Goal: Task Accomplishment & Management: Use online tool/utility

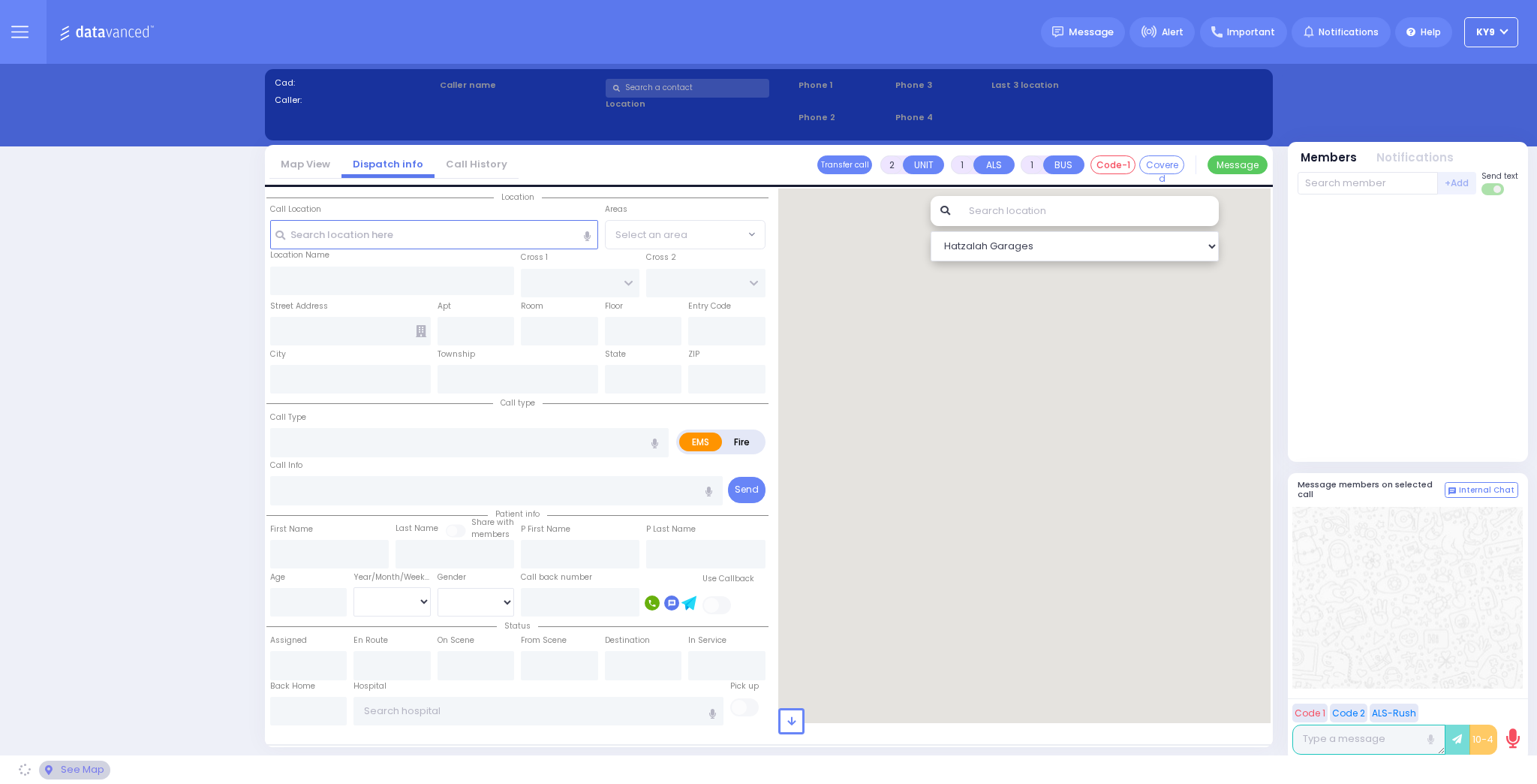
select select "15"
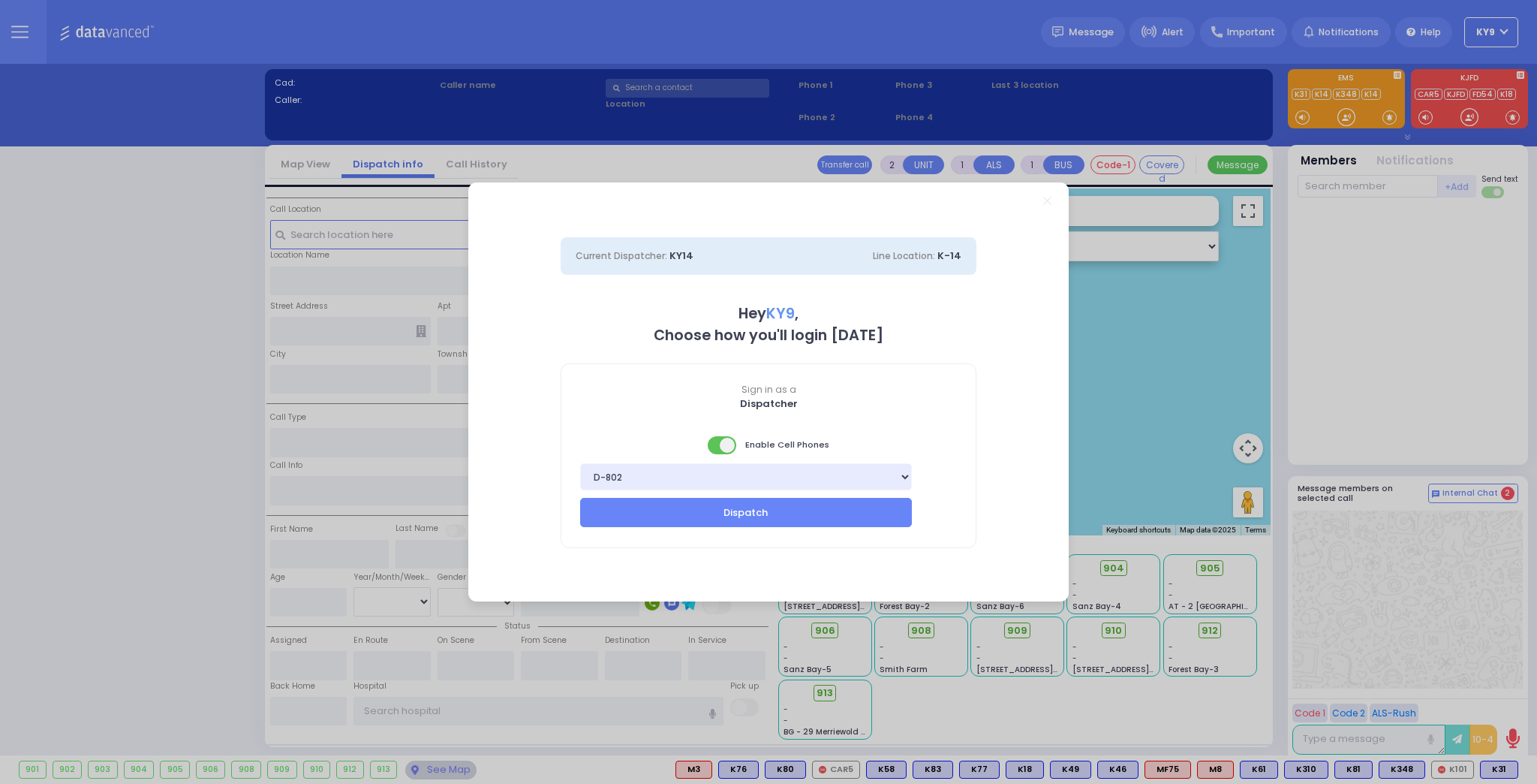
click at [718, 444] on span at bounding box center [723, 446] width 30 height 18
drag, startPoint x: 714, startPoint y: 514, endPoint x: 723, endPoint y: 512, distance: 9.2
click at [718, 514] on button "Dispatch" at bounding box center [746, 512] width 332 height 28
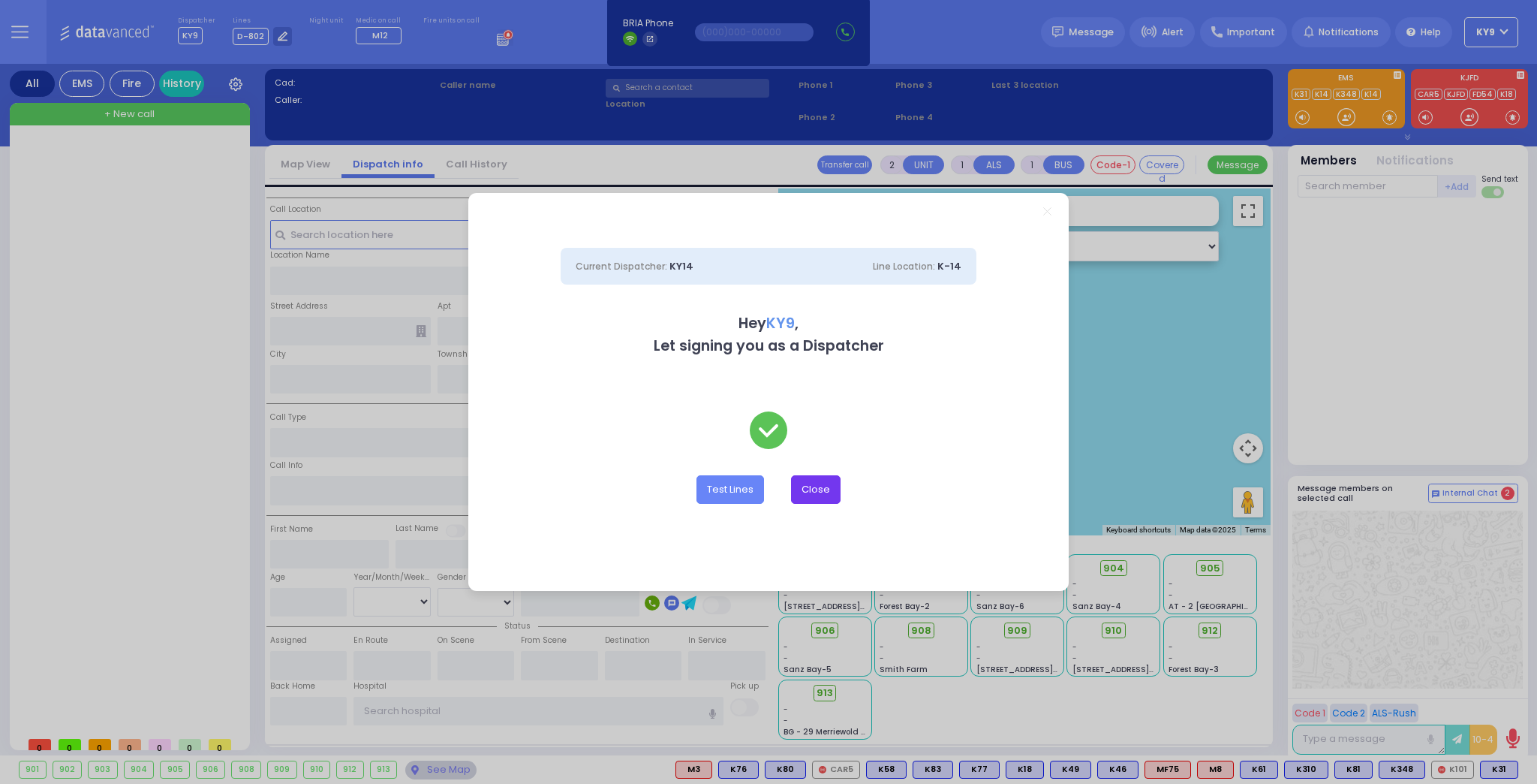
click at [819, 491] on button "Close" at bounding box center [816, 489] width 50 height 28
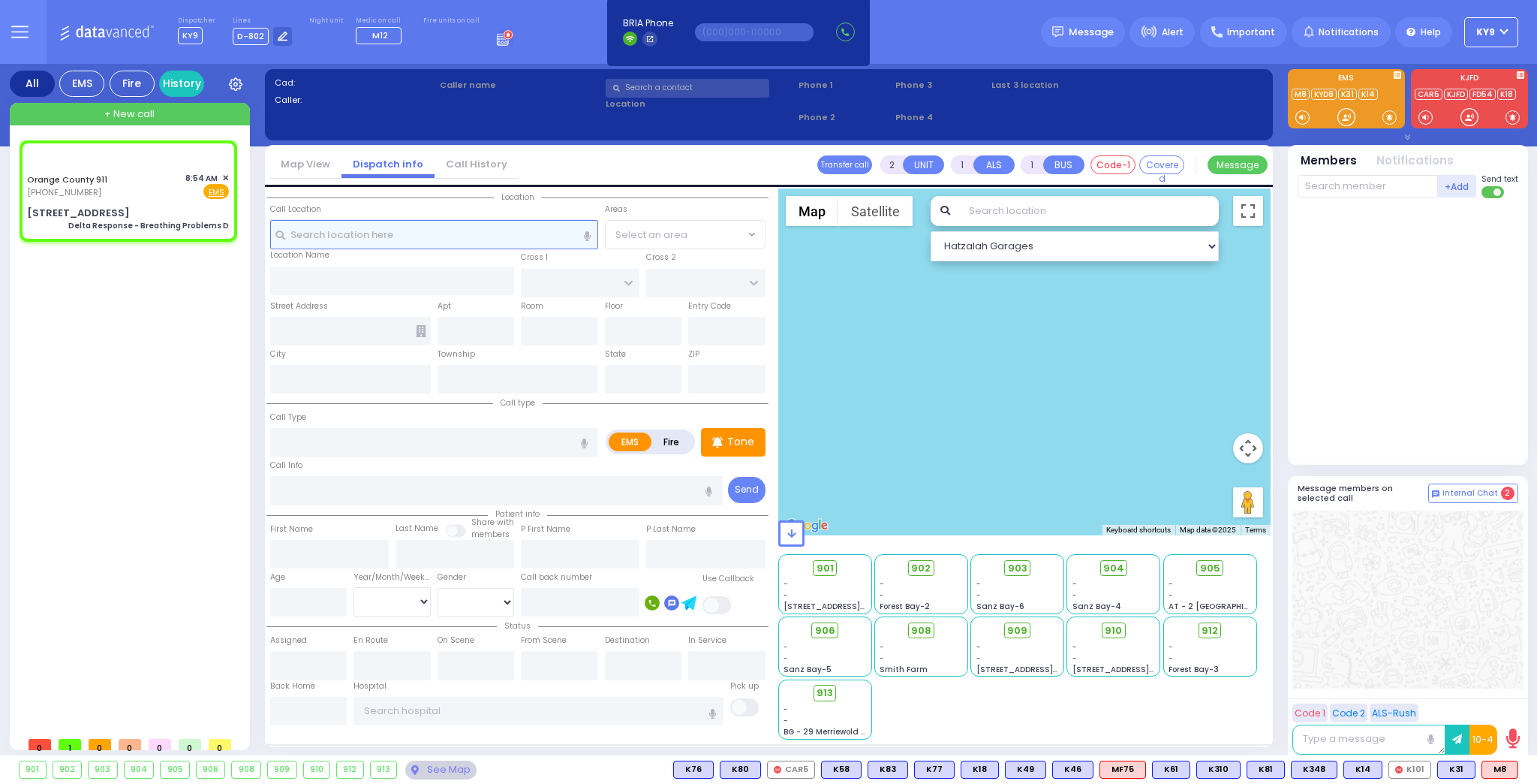
type input "6"
select select
type input "Delta Response - Breathing Problems D"
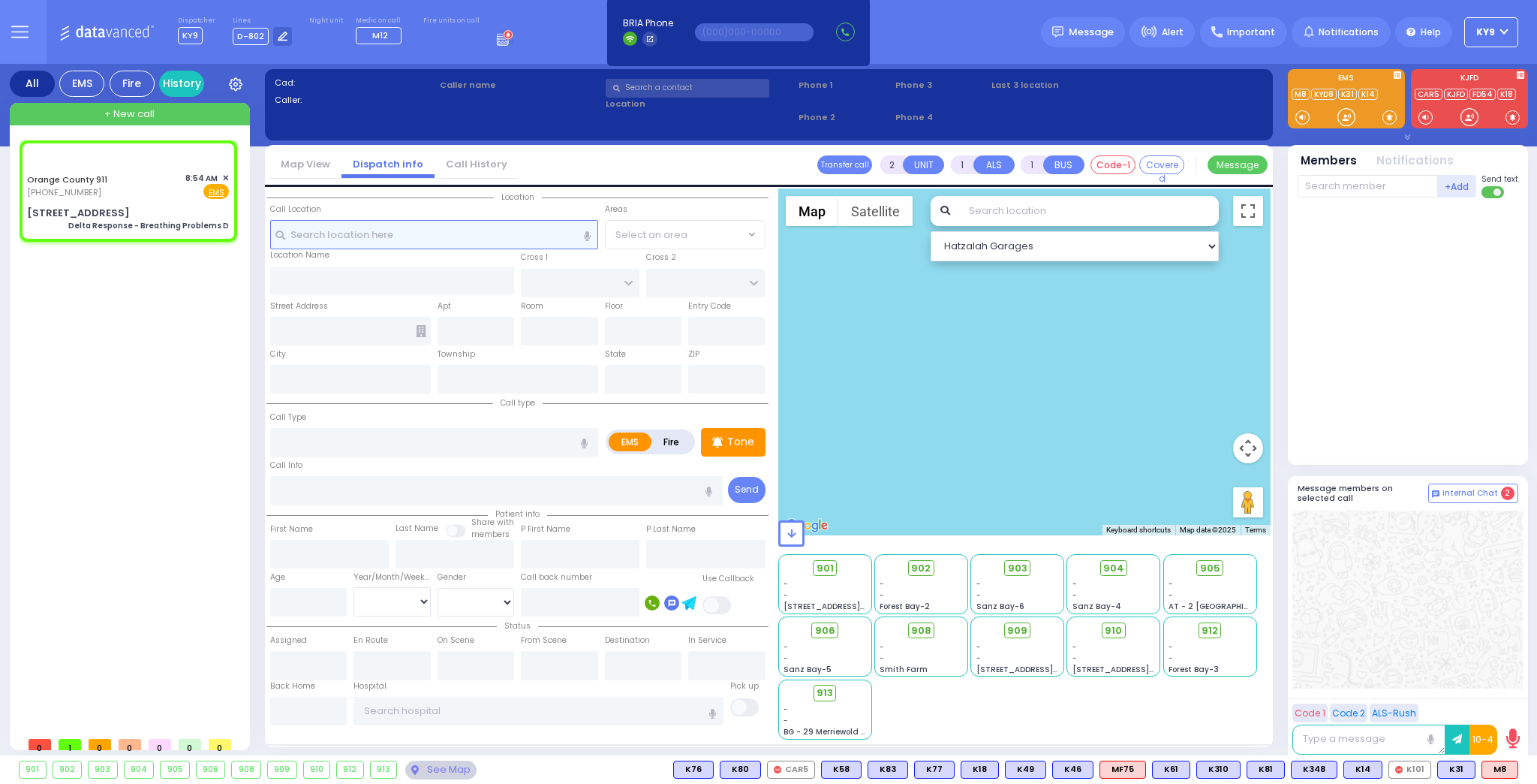
radio input "true"
type input "Nature: : Delta Response - Breathing Problems D Address: : [STREET_ADDRESS]: : …"
select select
select select "Hatzalah Garages"
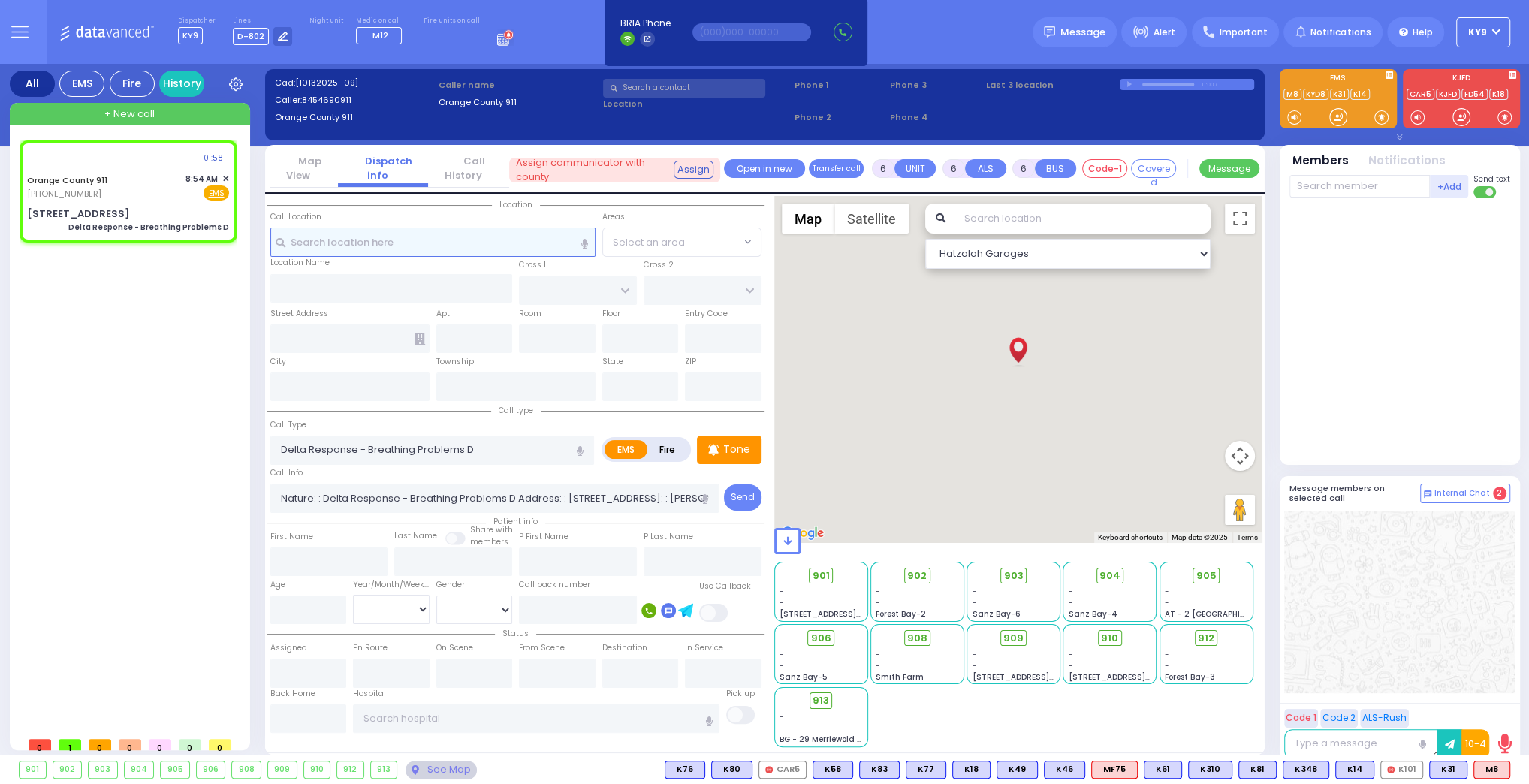
type input "[STREET_ADDRESS]"
type input "Monroe"
type input "[US_STATE]"
type input "10917"
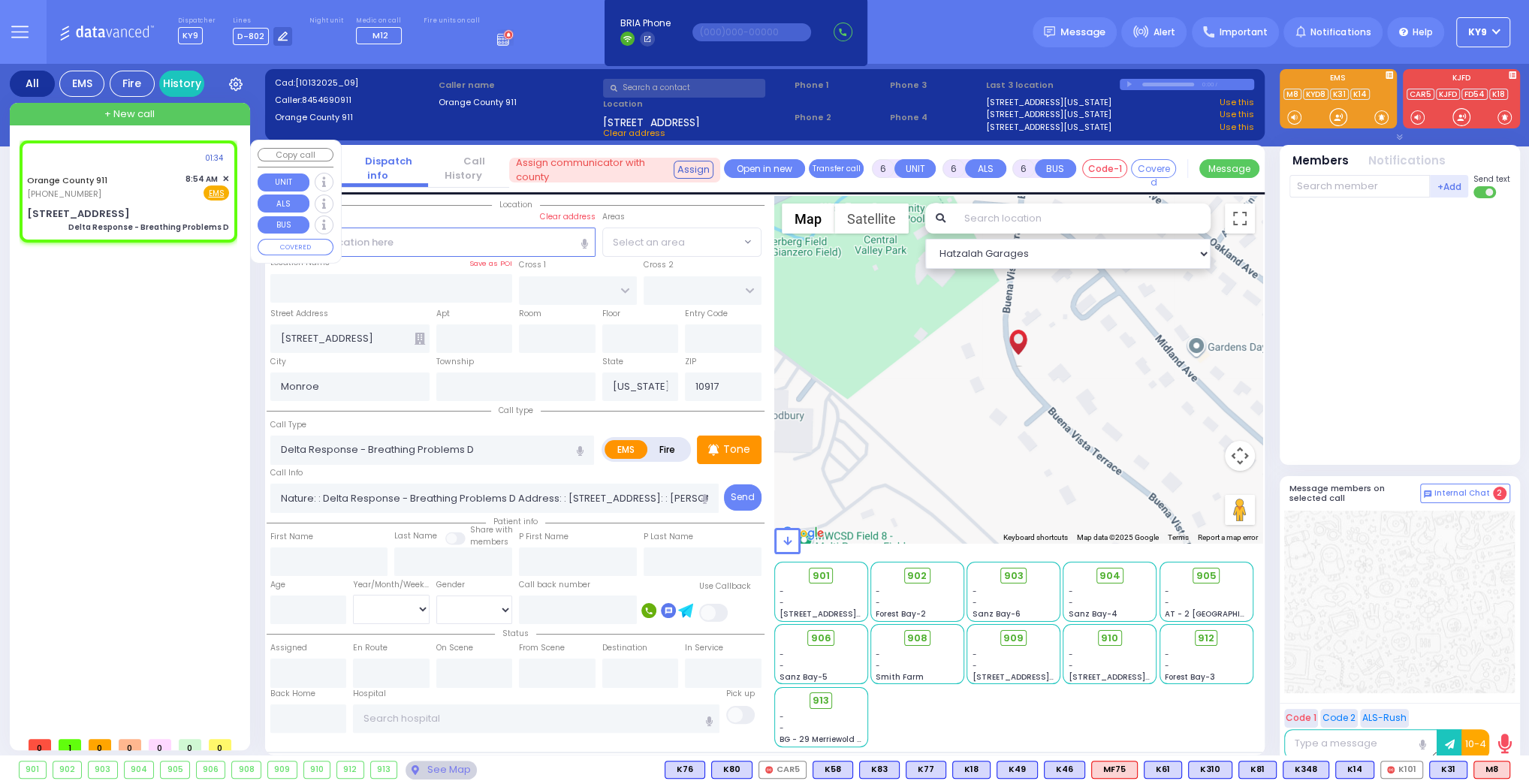
click at [226, 176] on span "✕" at bounding box center [225, 179] width 6 height 13
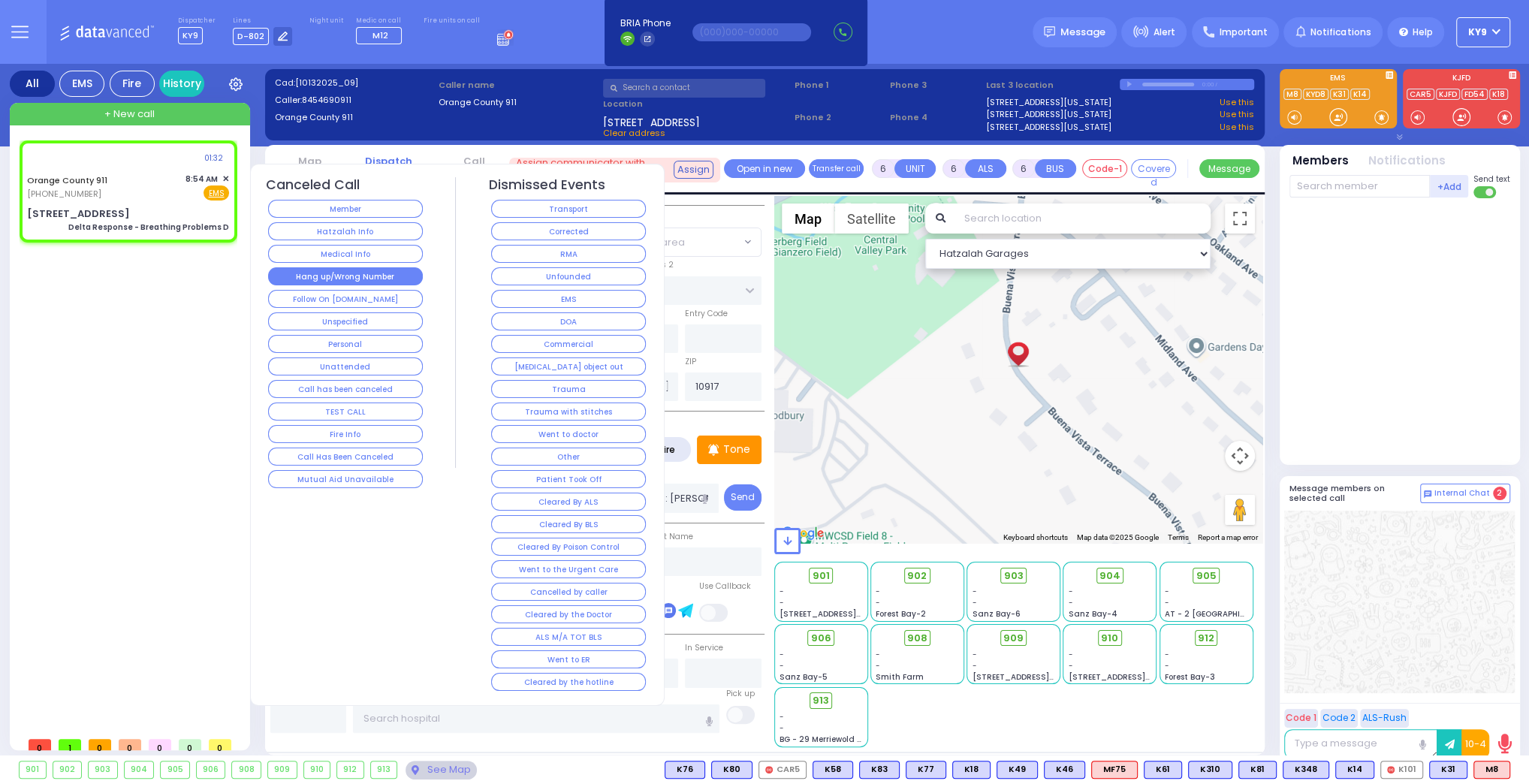
click at [307, 267] on button "Hang up/Wrong Number" at bounding box center [345, 276] width 155 height 18
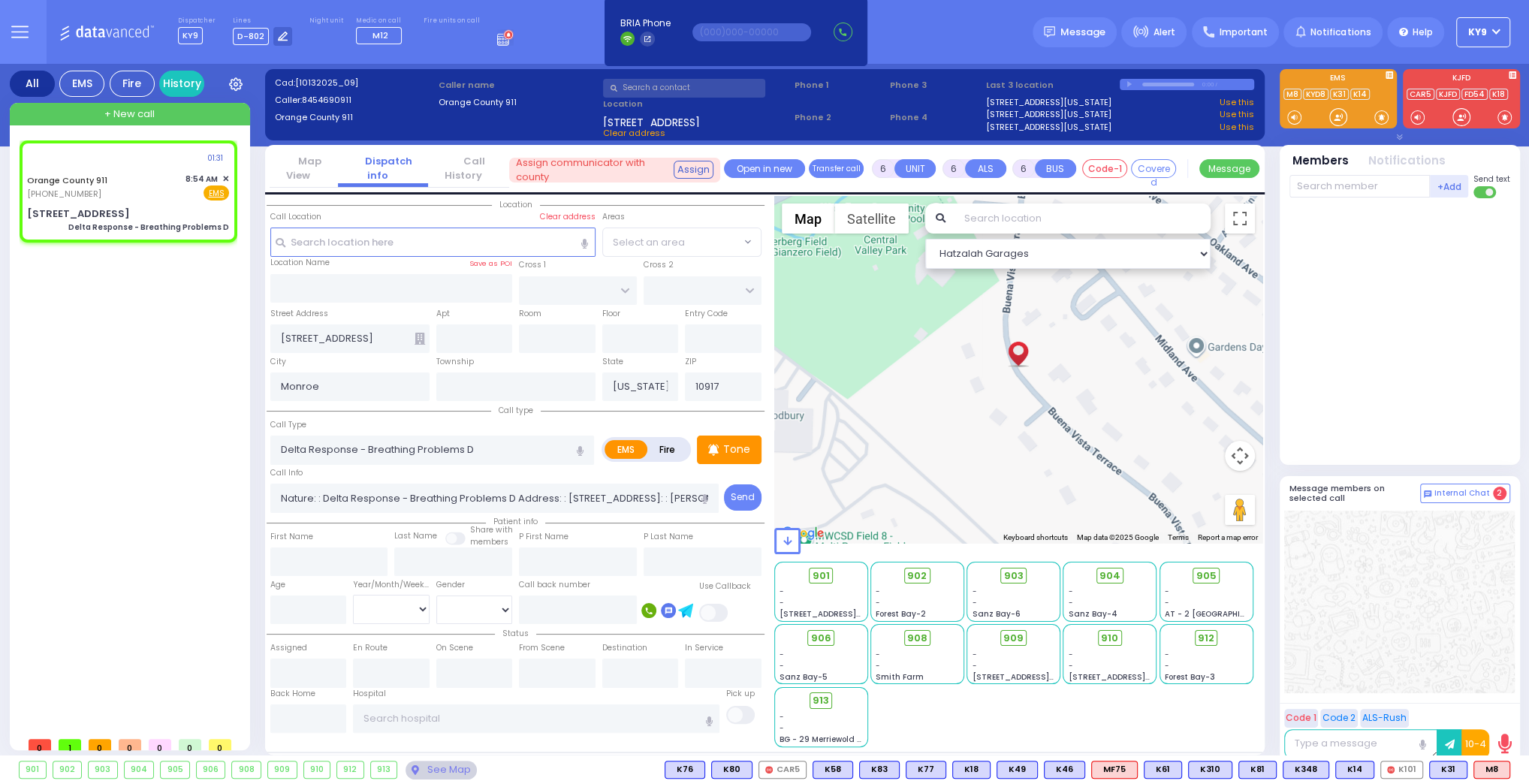
select select
radio input "true"
select select
